Goal: Task Accomplishment & Management: Manage account settings

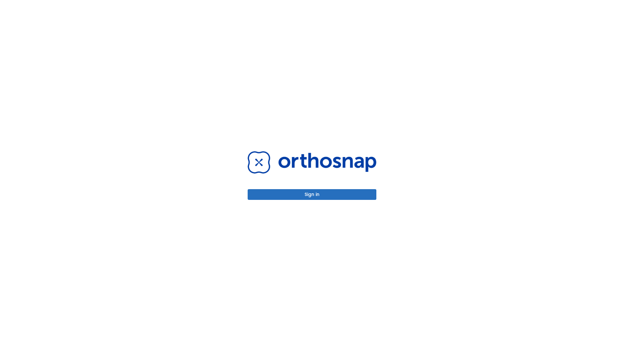
click at [312, 194] on button "Sign in" at bounding box center [312, 194] width 129 height 11
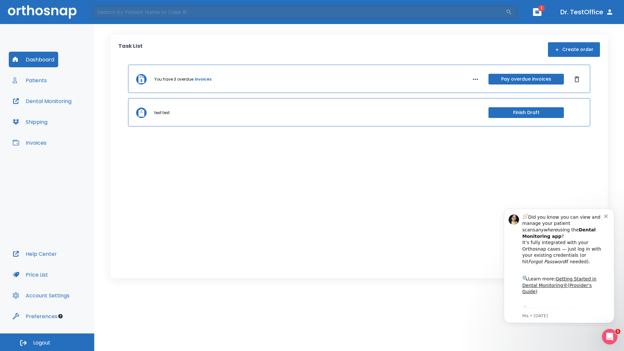
click at [47, 342] on span "Logout" at bounding box center [41, 343] width 17 height 7
